Goal: Information Seeking & Learning: Learn about a topic

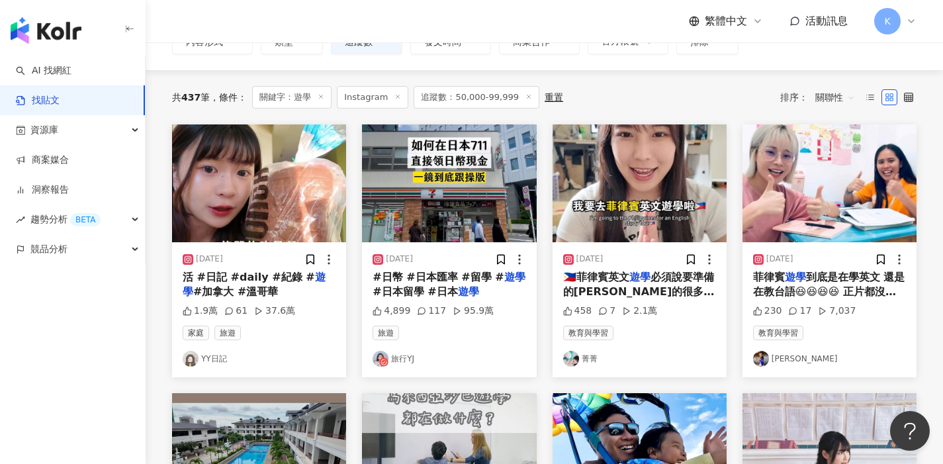
scroll to position [103, 0]
click at [785, 355] on link "[PERSON_NAME]" at bounding box center [829, 359] width 153 height 16
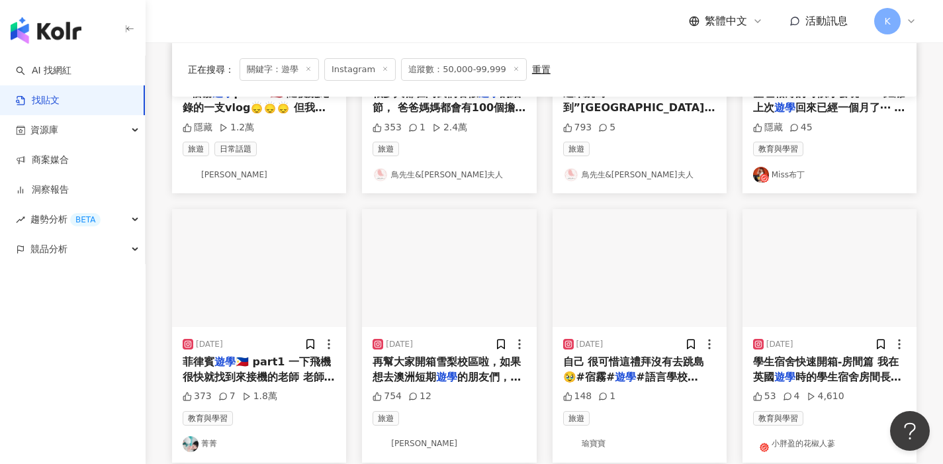
scroll to position [570, 0]
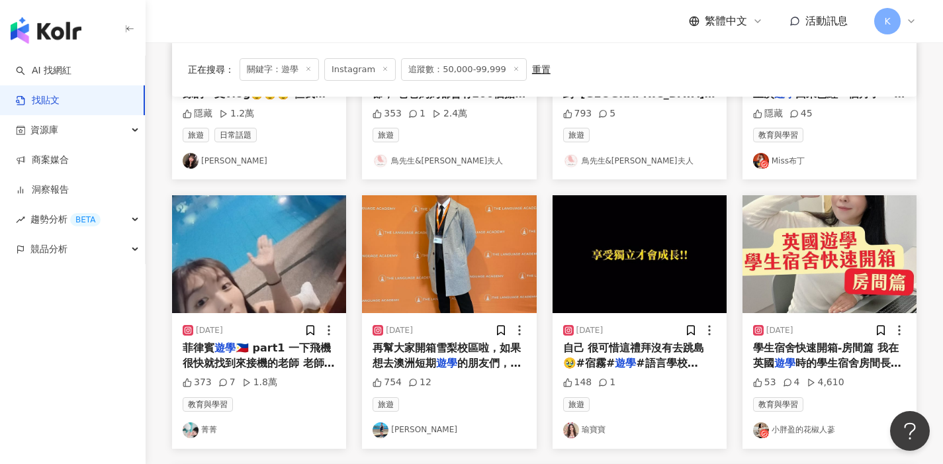
click at [410, 427] on link "[PERSON_NAME]" at bounding box center [448, 430] width 153 height 16
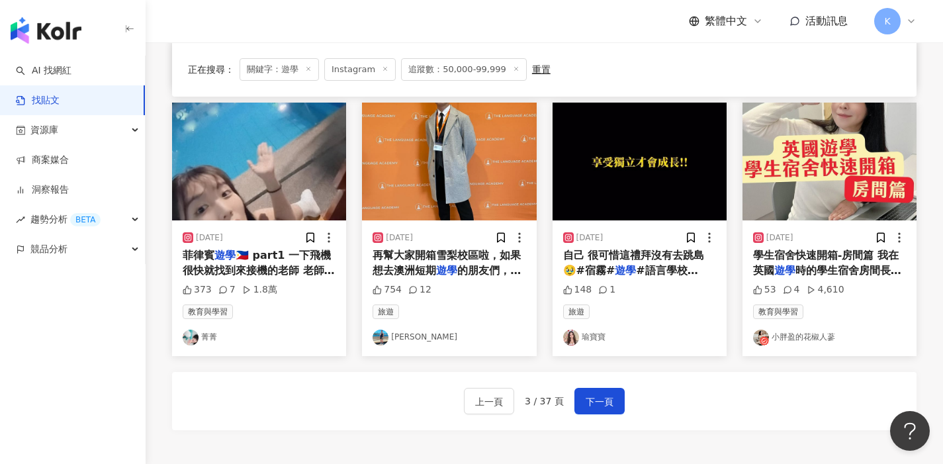
scroll to position [746, 0]
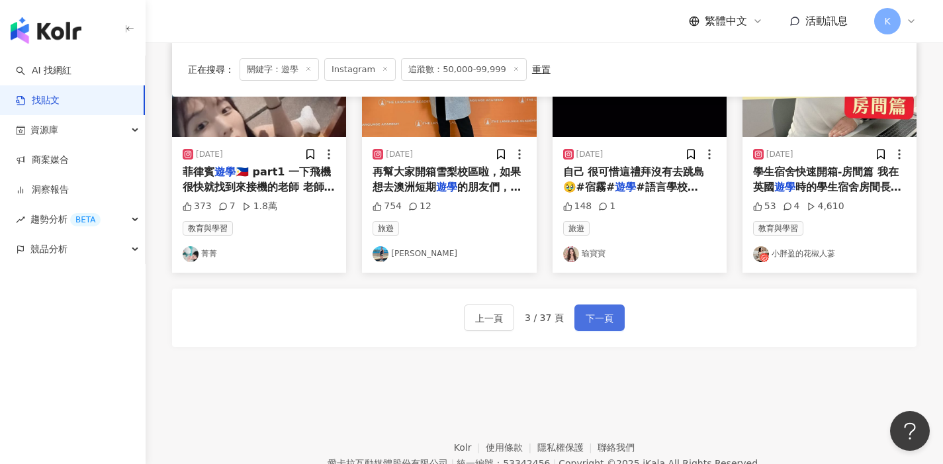
click at [603, 322] on span "下一頁" at bounding box center [599, 318] width 28 height 16
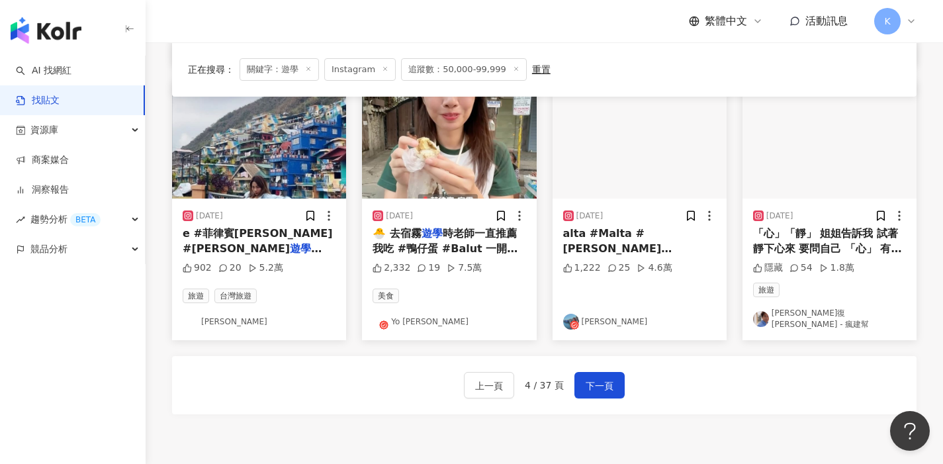
scroll to position [808, 0]
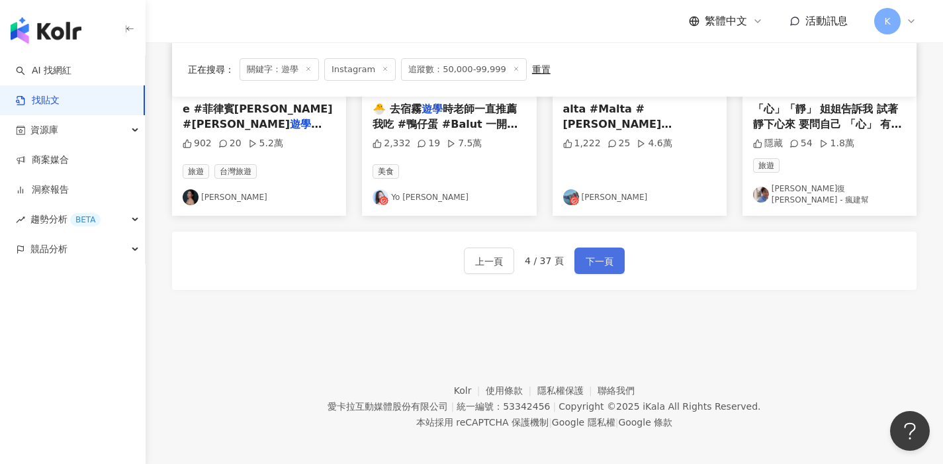
click at [601, 254] on span "下一頁" at bounding box center [599, 261] width 28 height 16
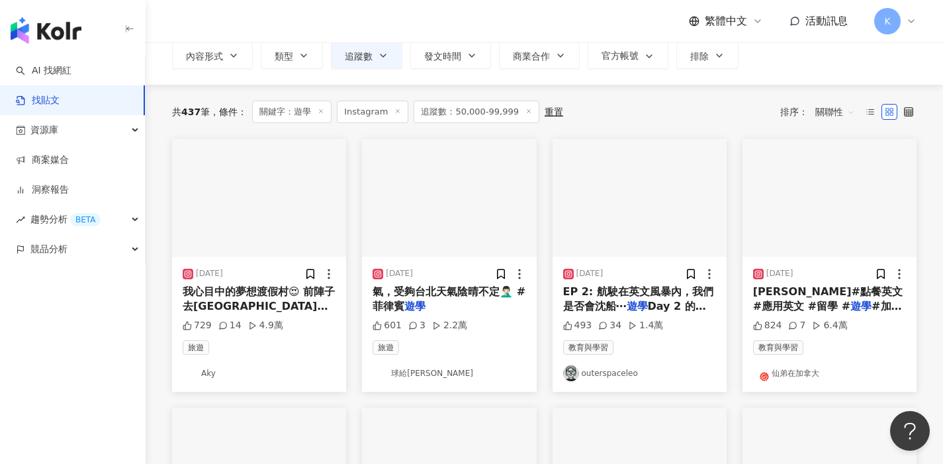
scroll to position [0, 0]
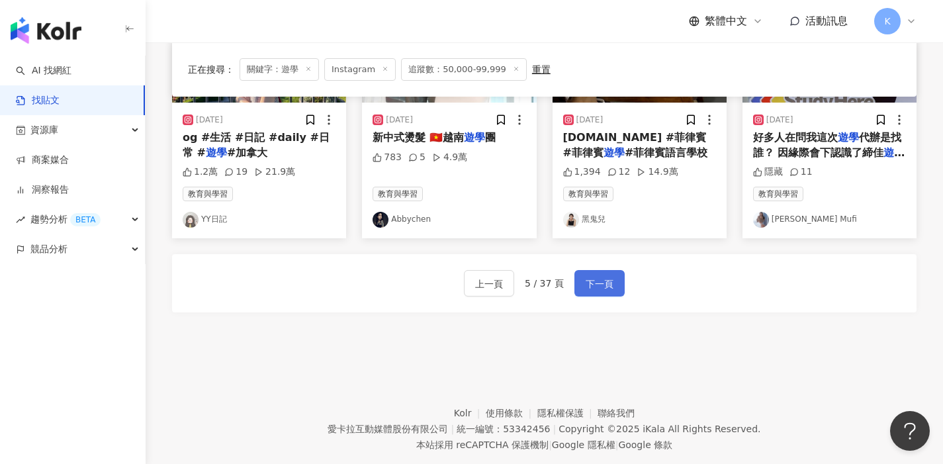
click at [605, 284] on span "下一頁" at bounding box center [599, 284] width 28 height 16
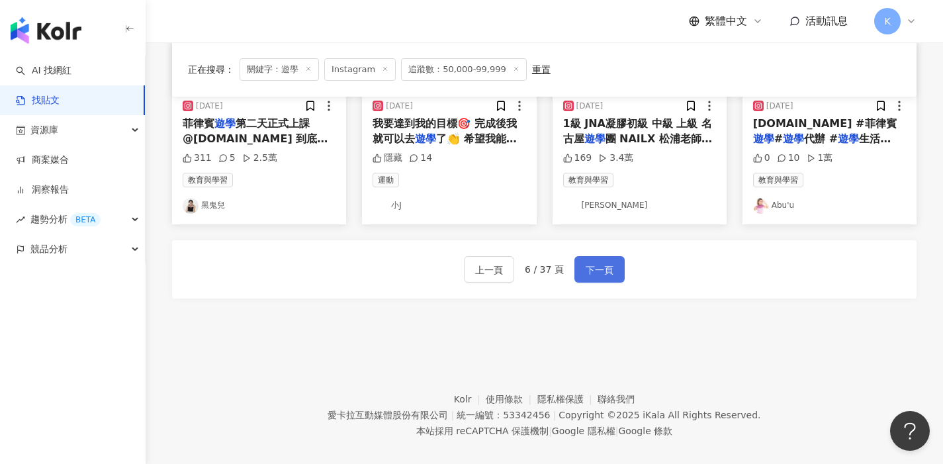
scroll to position [808, 0]
